Goal: Find specific page/section: Find specific page/section

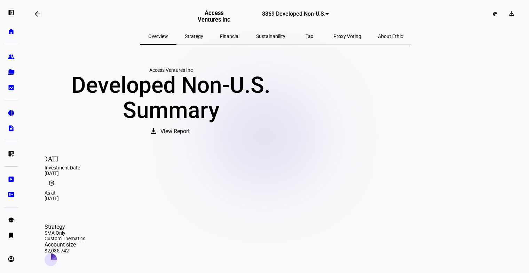
click at [203, 35] on span "Strategy" at bounding box center [194, 36] width 18 height 5
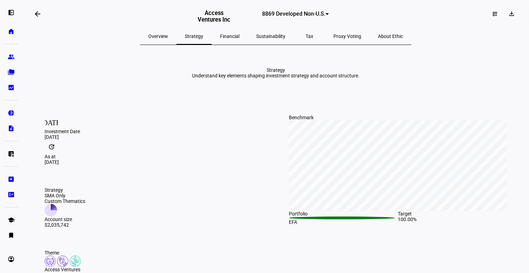
click at [230, 34] on span "Financial" at bounding box center [230, 36] width 20 height 5
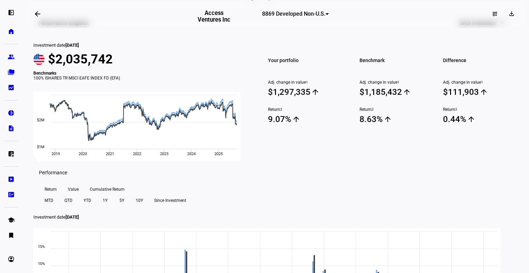
scroll to position [79, 0]
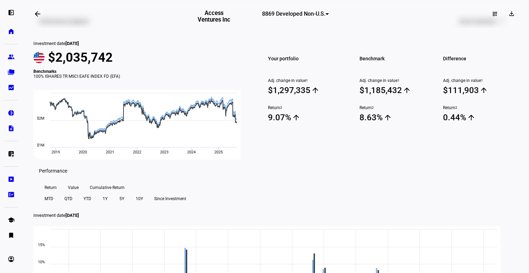
click at [479, 28] on span "Since Investment" at bounding box center [478, 21] width 37 height 14
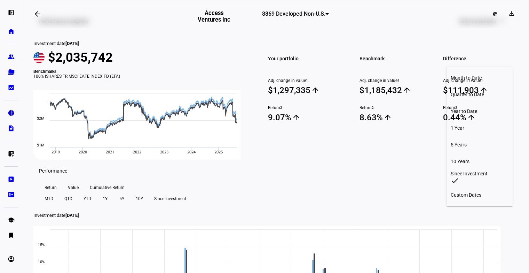
click at [465, 158] on div "10 Years" at bounding box center [480, 161] width 58 height 6
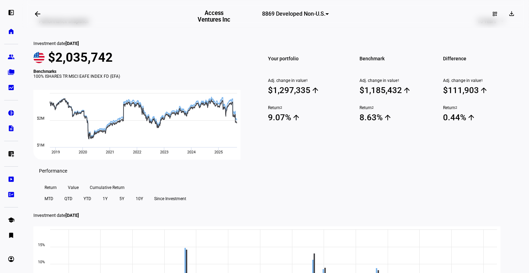
click at [489, 28] on span "10 Years" at bounding box center [487, 21] width 19 height 14
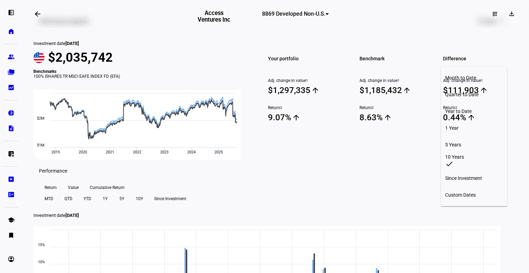
click at [467, 103] on button "Year to Date" at bounding box center [474, 111] width 66 height 17
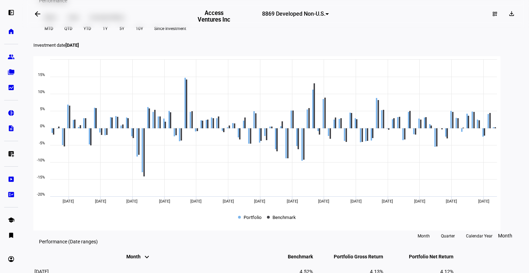
scroll to position [250, 0]
click at [71, 22] on span "Value" at bounding box center [73, 16] width 11 height 11
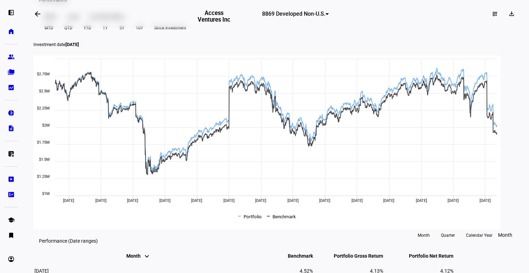
click at [110, 22] on span "Cumulative Return" at bounding box center [107, 16] width 35 height 11
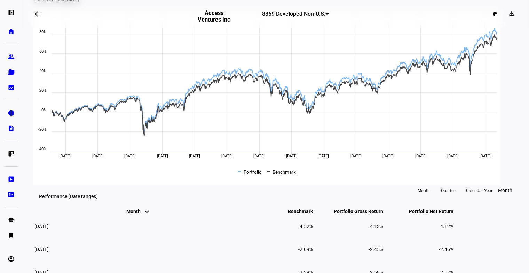
scroll to position [295, 0]
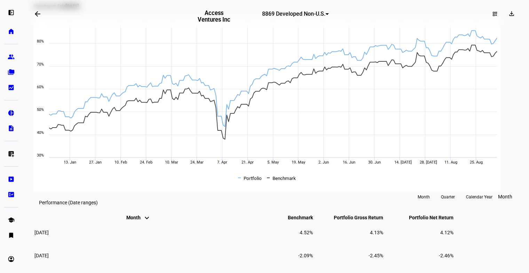
scroll to position [293, 0]
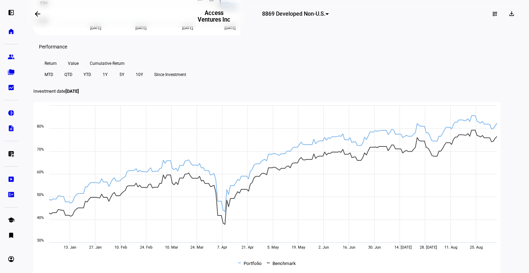
scroll to position [0, 0]
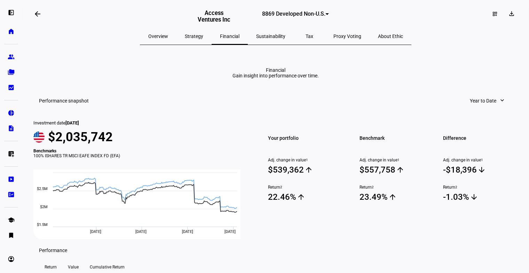
click at [262, 39] on span "Sustainability" at bounding box center [270, 36] width 29 height 17
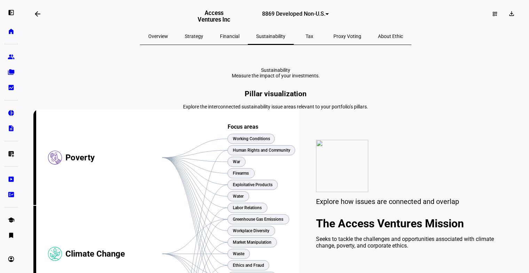
click at [306, 37] on span "Tax" at bounding box center [310, 36] width 8 height 5
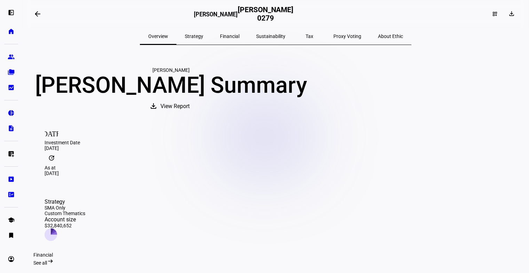
click at [306, 35] on span "Tax" at bounding box center [310, 36] width 8 height 5
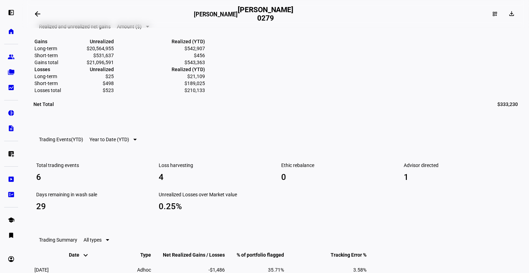
scroll to position [366, 0]
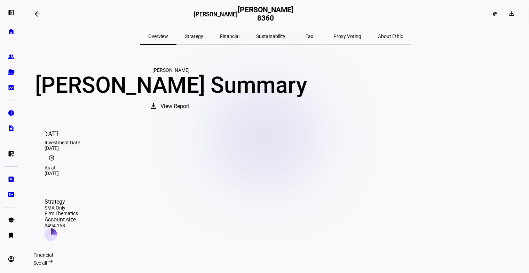
click at [306, 30] on span "Tax" at bounding box center [310, 36] width 8 height 17
click at [306, 37] on span "Tax" at bounding box center [310, 36] width 8 height 5
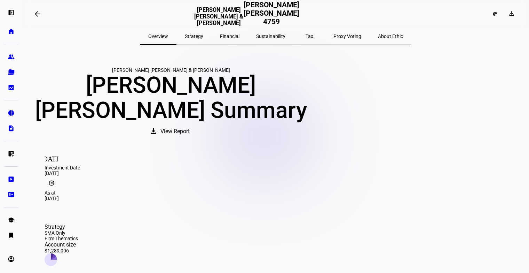
click at [306, 32] on span "Tax" at bounding box center [310, 36] width 8 height 17
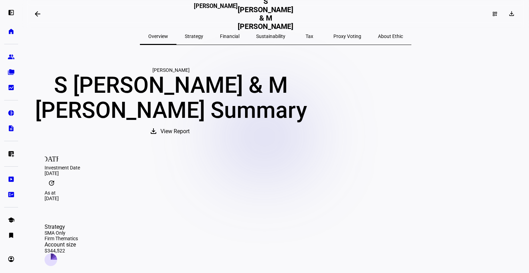
click at [306, 36] on span "Tax" at bounding box center [310, 36] width 8 height 5
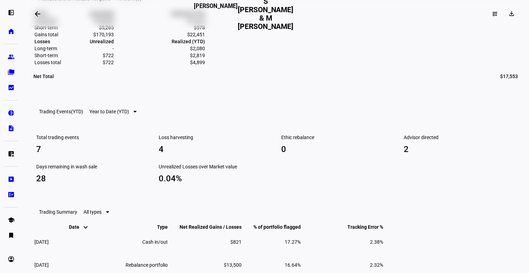
scroll to position [384, 0]
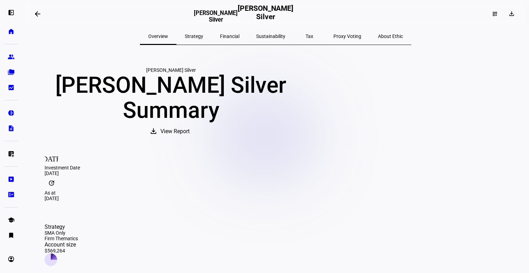
click at [307, 39] on div "Tax" at bounding box center [309, 36] width 31 height 17
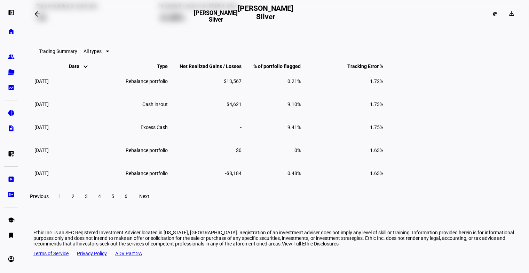
scroll to position [692, 0]
click at [88, 197] on span "3" at bounding box center [86, 196] width 3 height 6
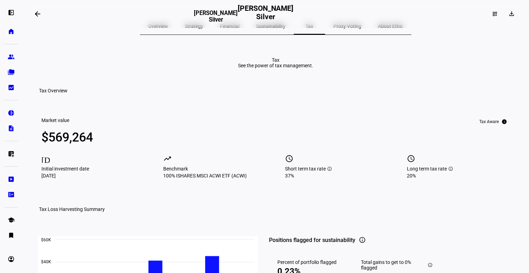
scroll to position [0, 0]
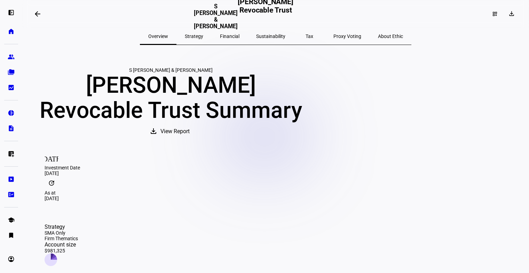
click at [334, 36] on span "Proxy Voting" at bounding box center [348, 36] width 28 height 5
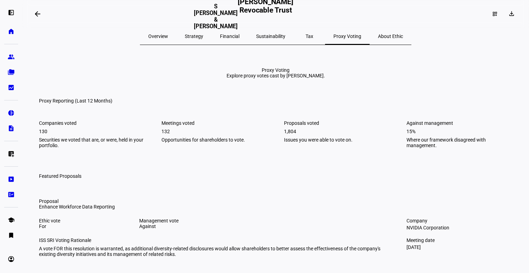
click at [378, 35] on span "About Ethic" at bounding box center [390, 36] width 25 height 5
